Goal: Check status: Check status

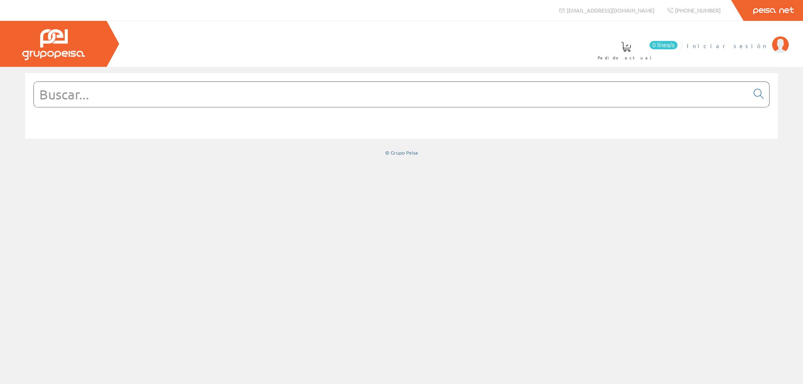
click at [755, 45] on span "Iniciar sesión" at bounding box center [726, 45] width 81 height 8
click at [744, 49] on span "Juan Manuel" at bounding box center [729, 45] width 76 height 8
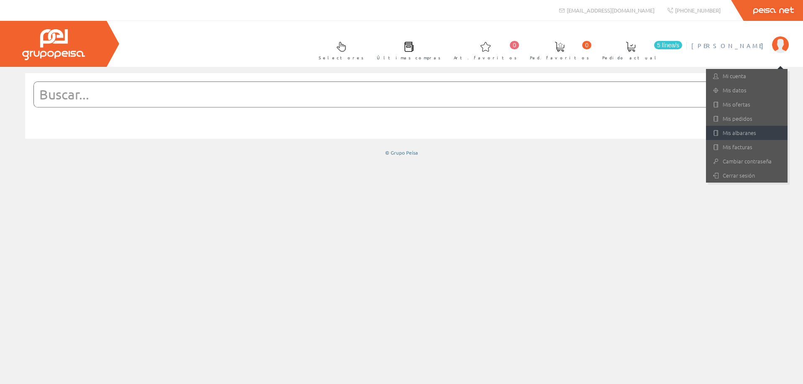
click at [723, 133] on link "Mis albaranes" at bounding box center [747, 133] width 82 height 14
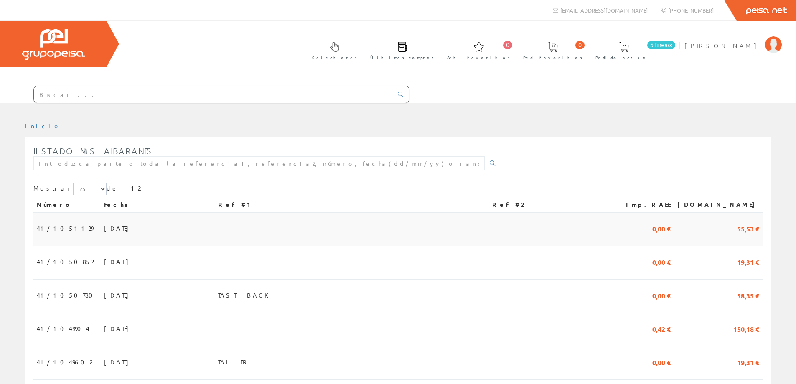
click at [48, 230] on span "41/1051129" at bounding box center [65, 228] width 56 height 14
